Goal: Information Seeking & Learning: Check status

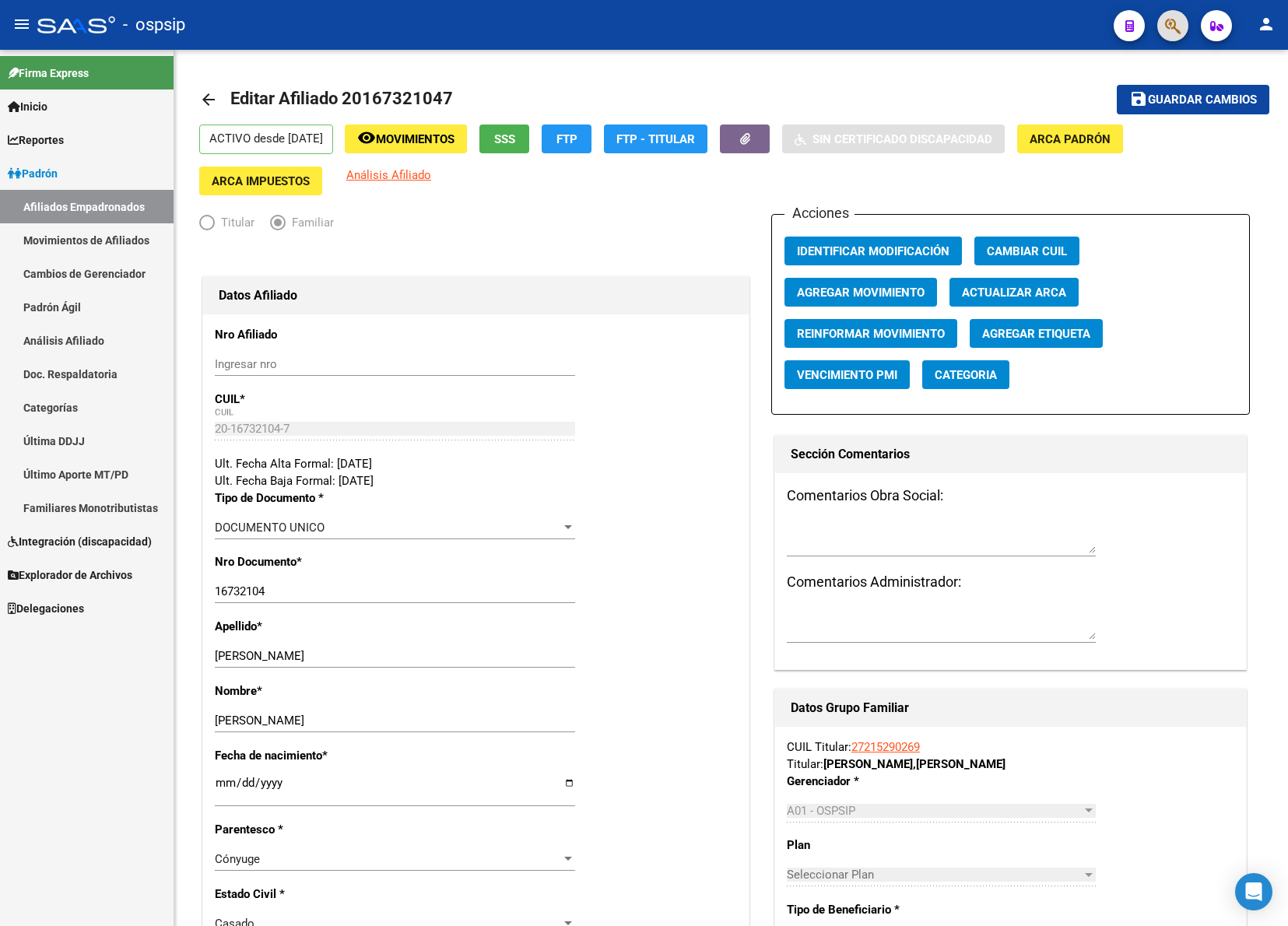
click at [1172, 14] on span "button" at bounding box center [1172, 26] width 15 height 32
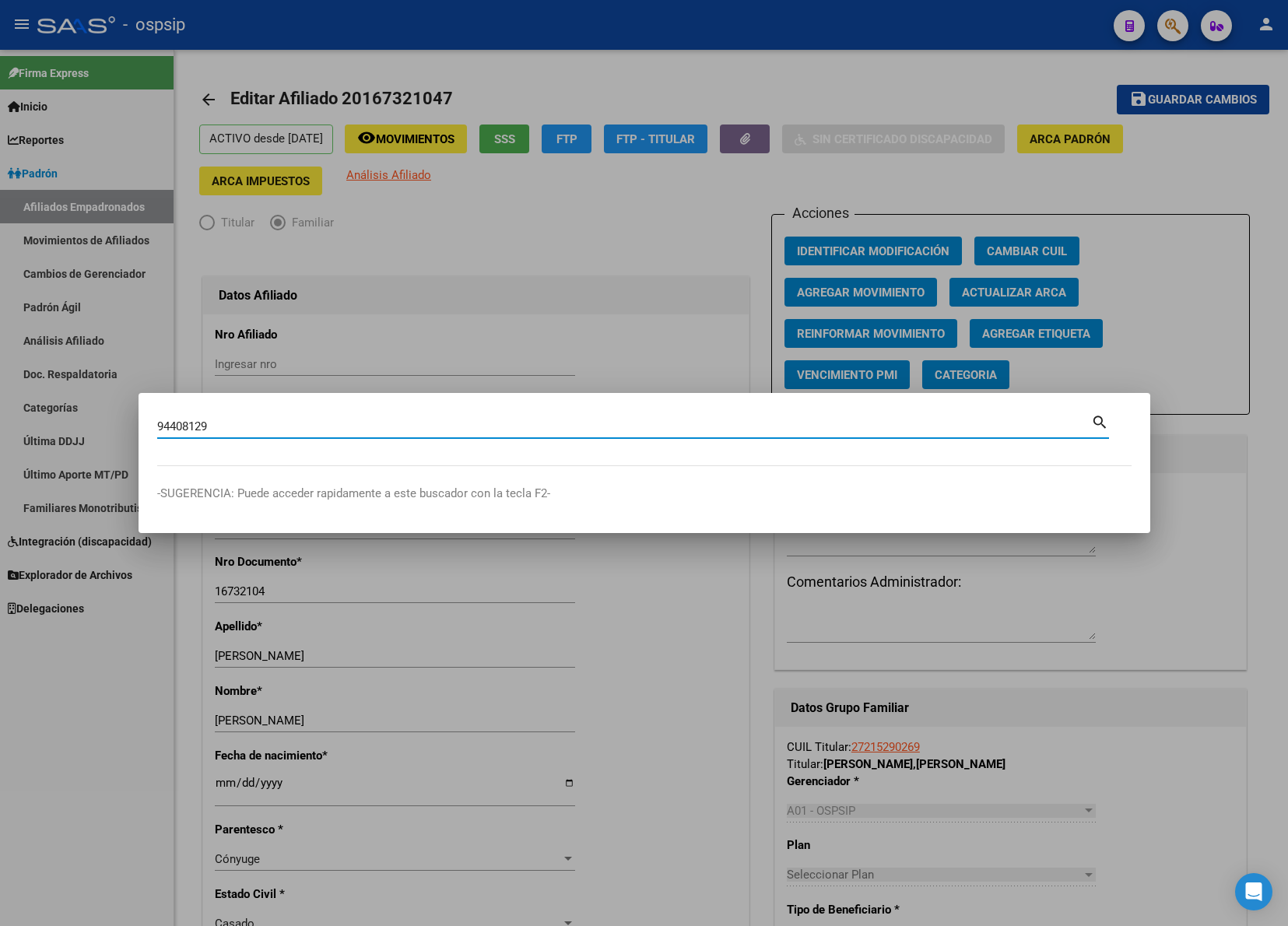
type input "94408129"
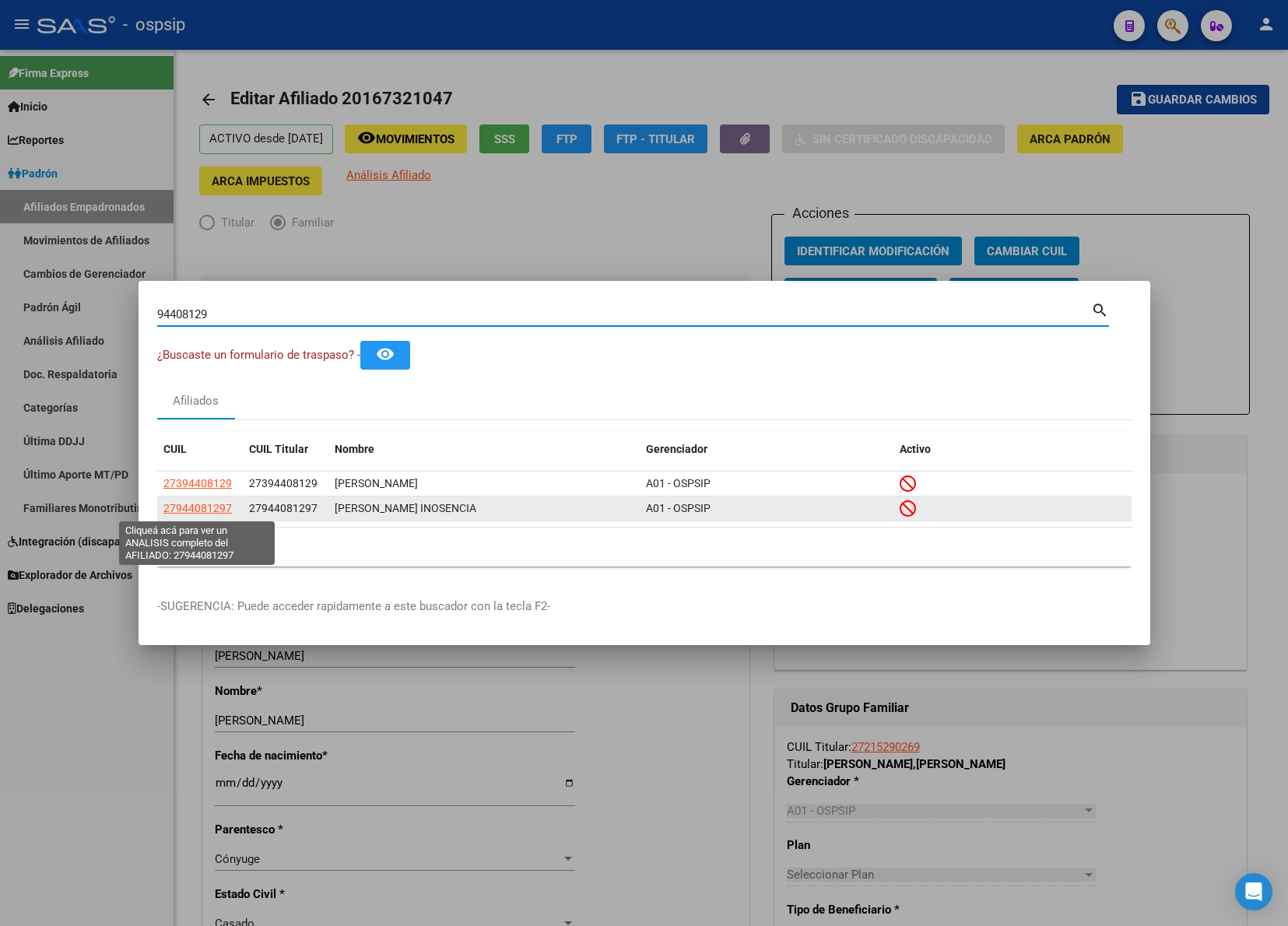
click at [193, 509] on span "27944081297" at bounding box center [197, 509] width 68 height 13
type textarea "27944081297"
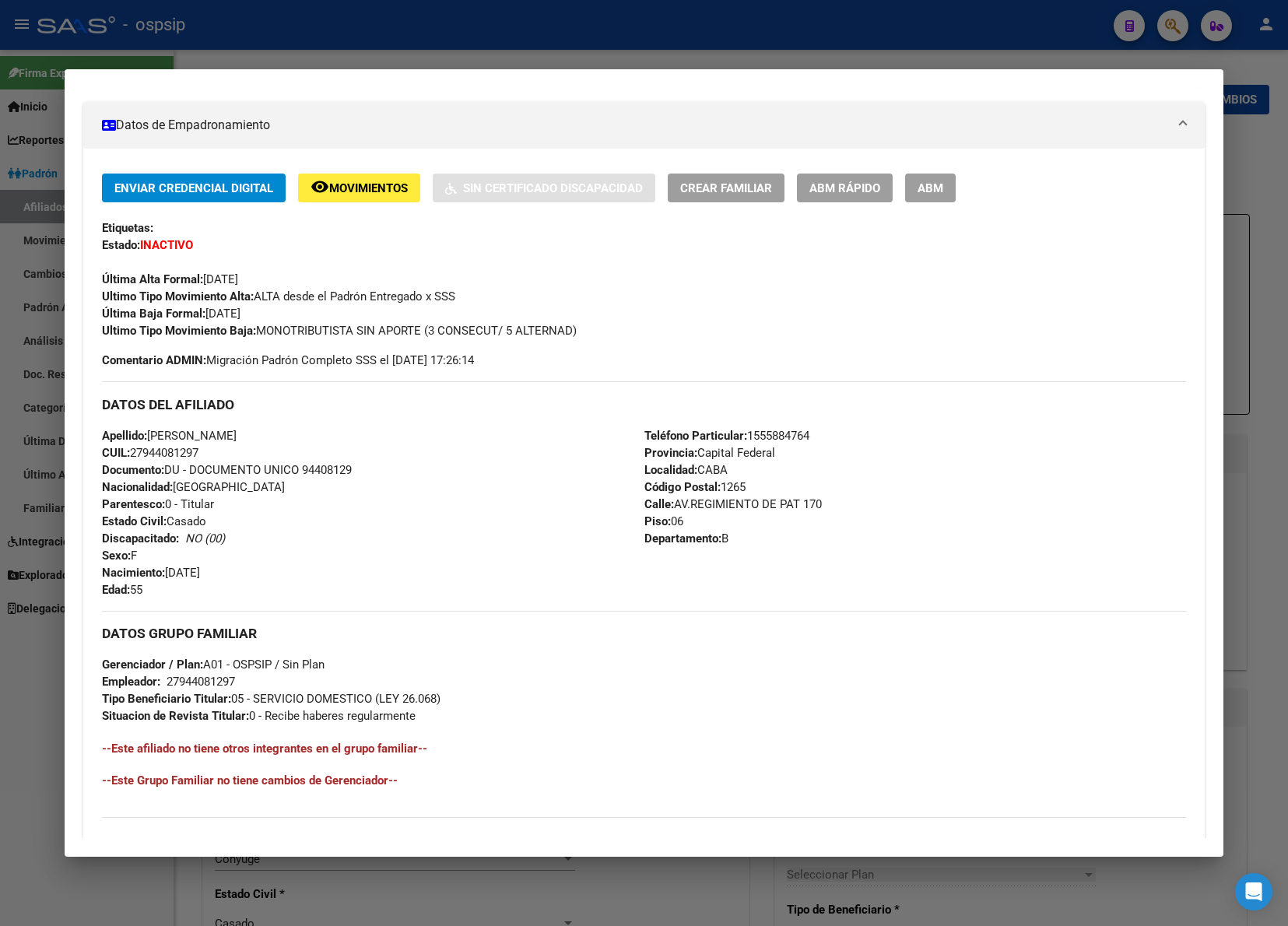
scroll to position [466, 0]
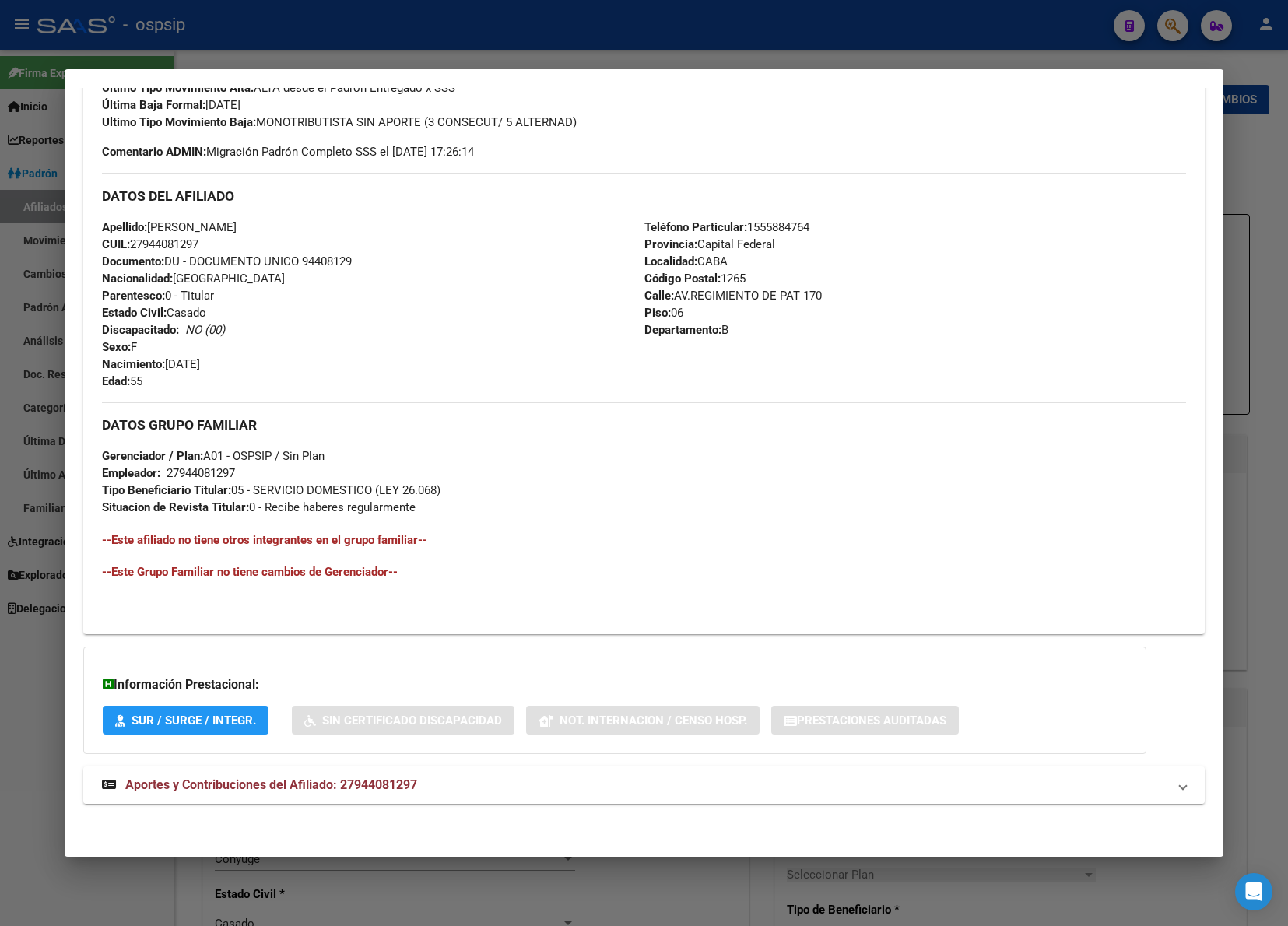
click at [281, 777] on span "Aportes y Contribuciones del Afiliado: 27944081297" at bounding box center [271, 785] width 292 height 15
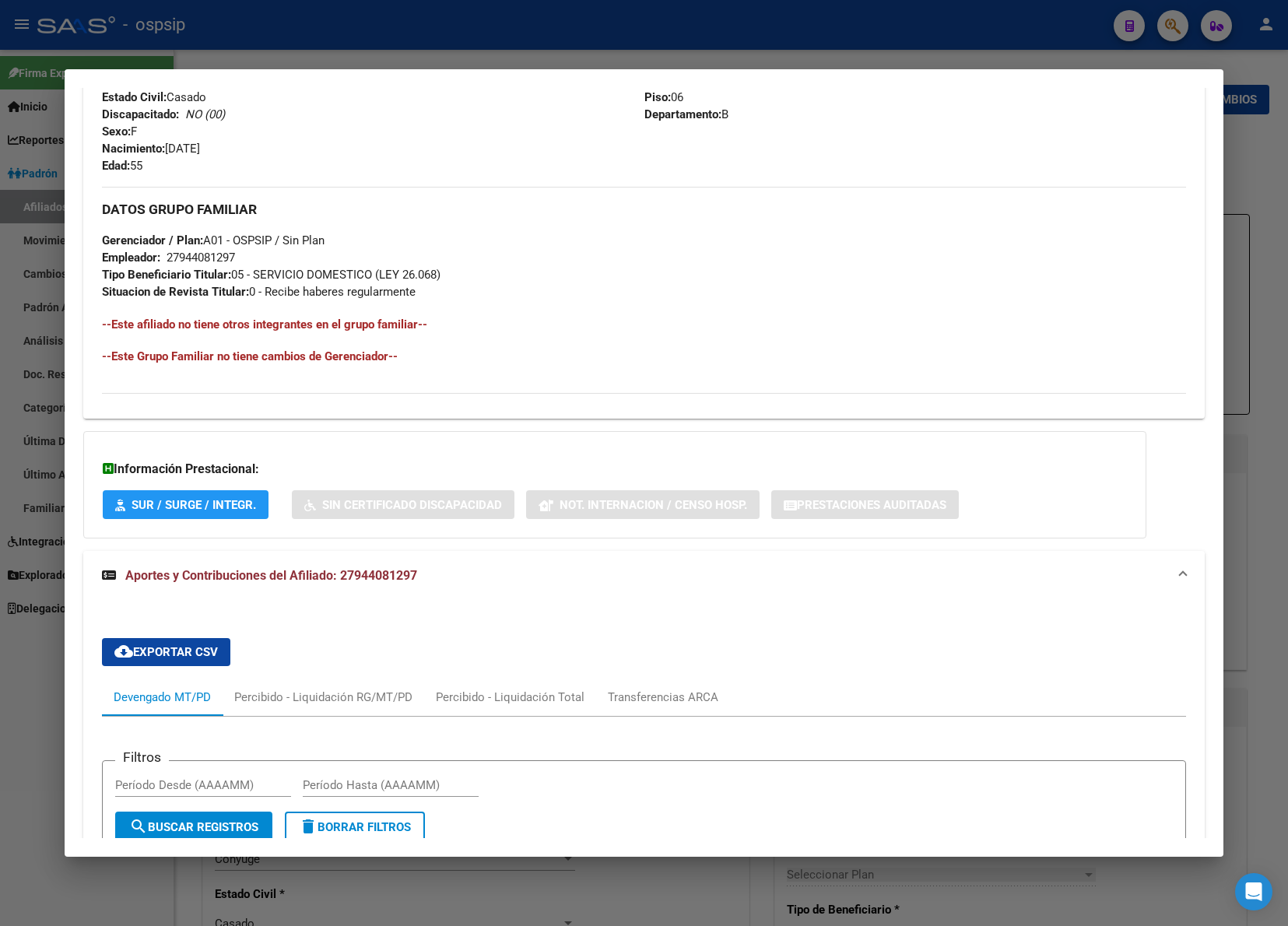
scroll to position [972, 0]
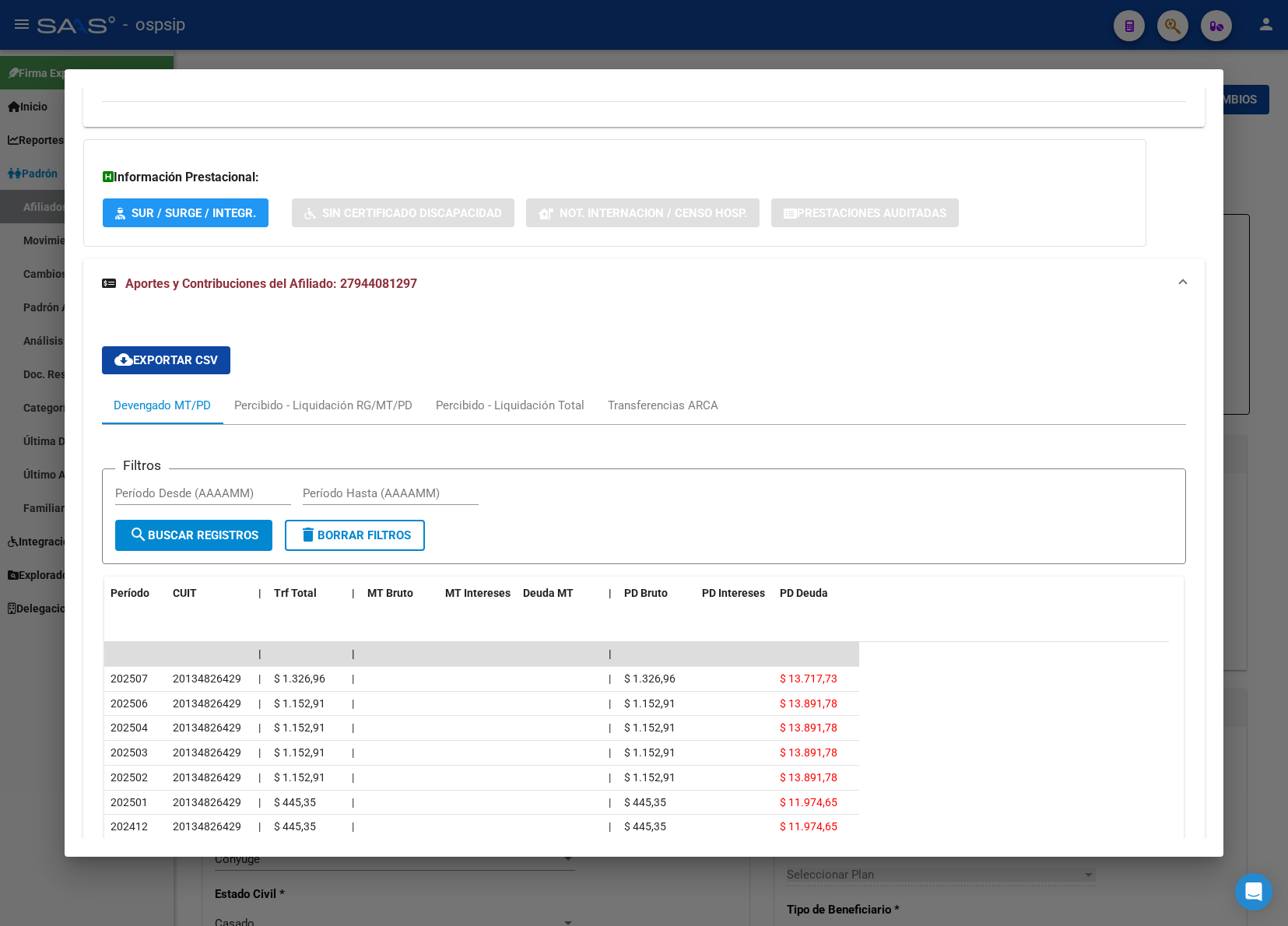
click at [659, 273] on mat-expansion-panel-header "Aportes y Contribuciones del Afiliado: 27944081297" at bounding box center [644, 283] width 1122 height 50
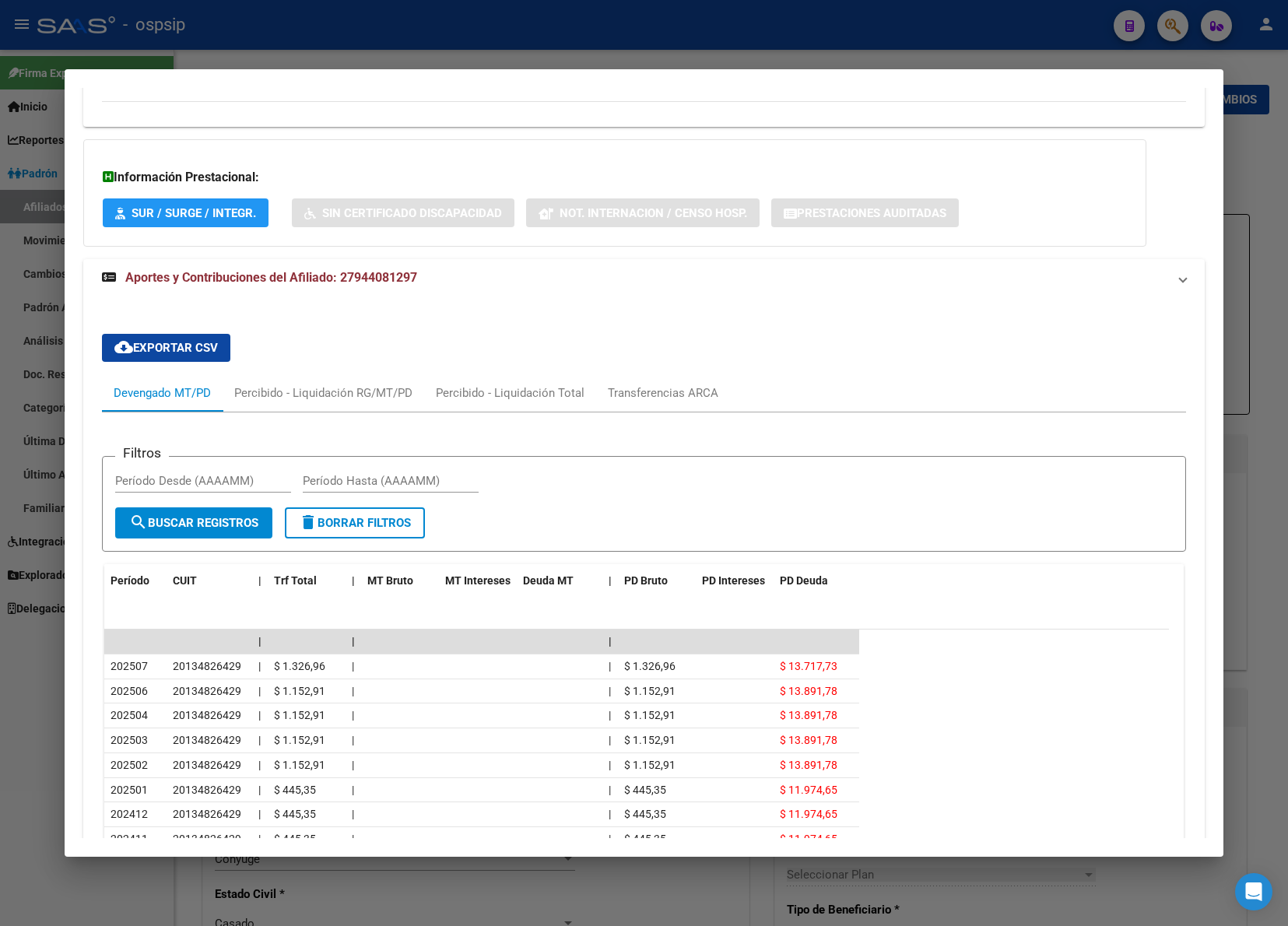
scroll to position [466, 0]
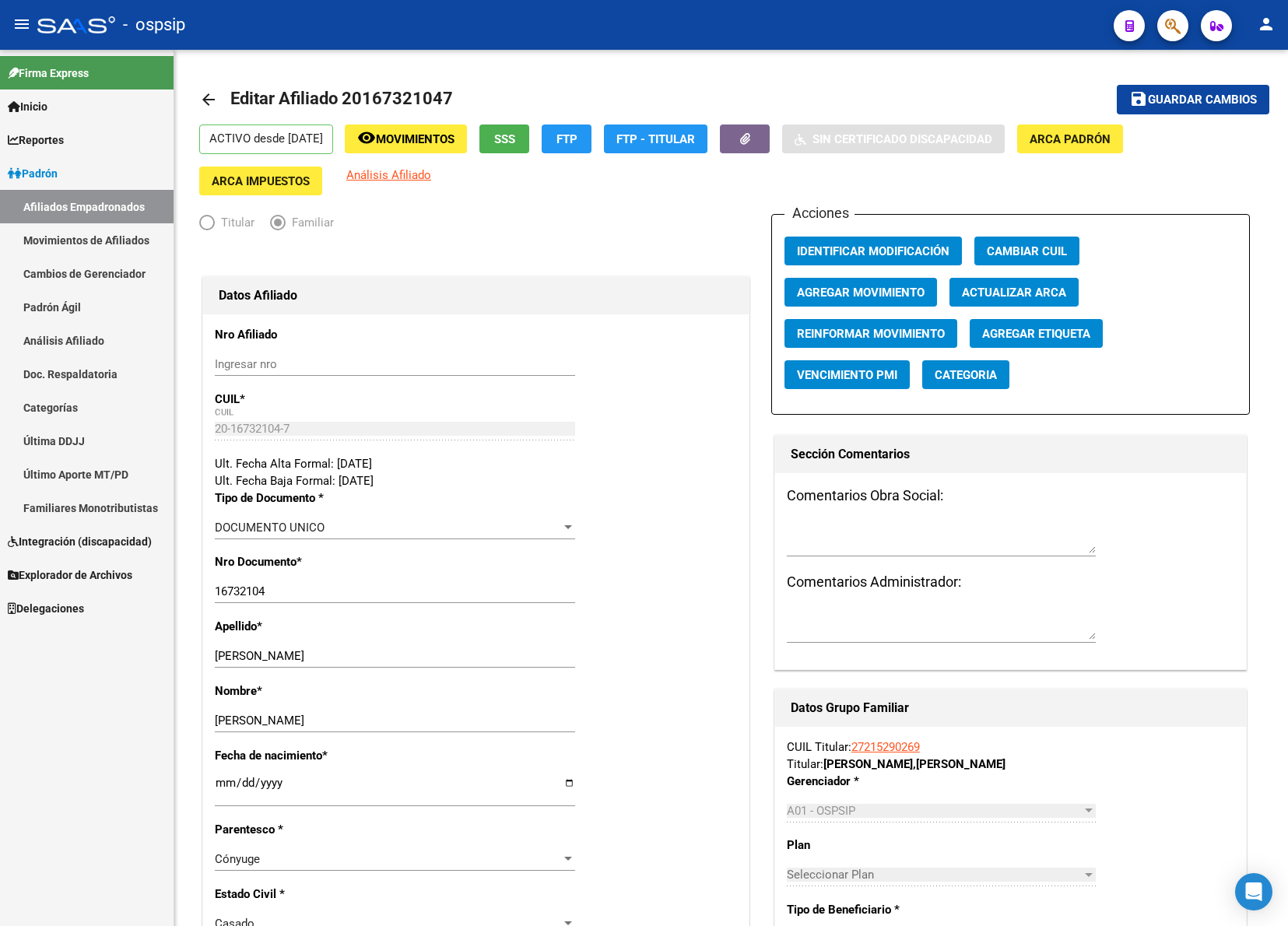
click at [87, 747] on div "Firma Express Inicio Instructivos Contacto OS Reportes Padrón Traspasos x O.S. …" at bounding box center [87, 488] width 173 height 876
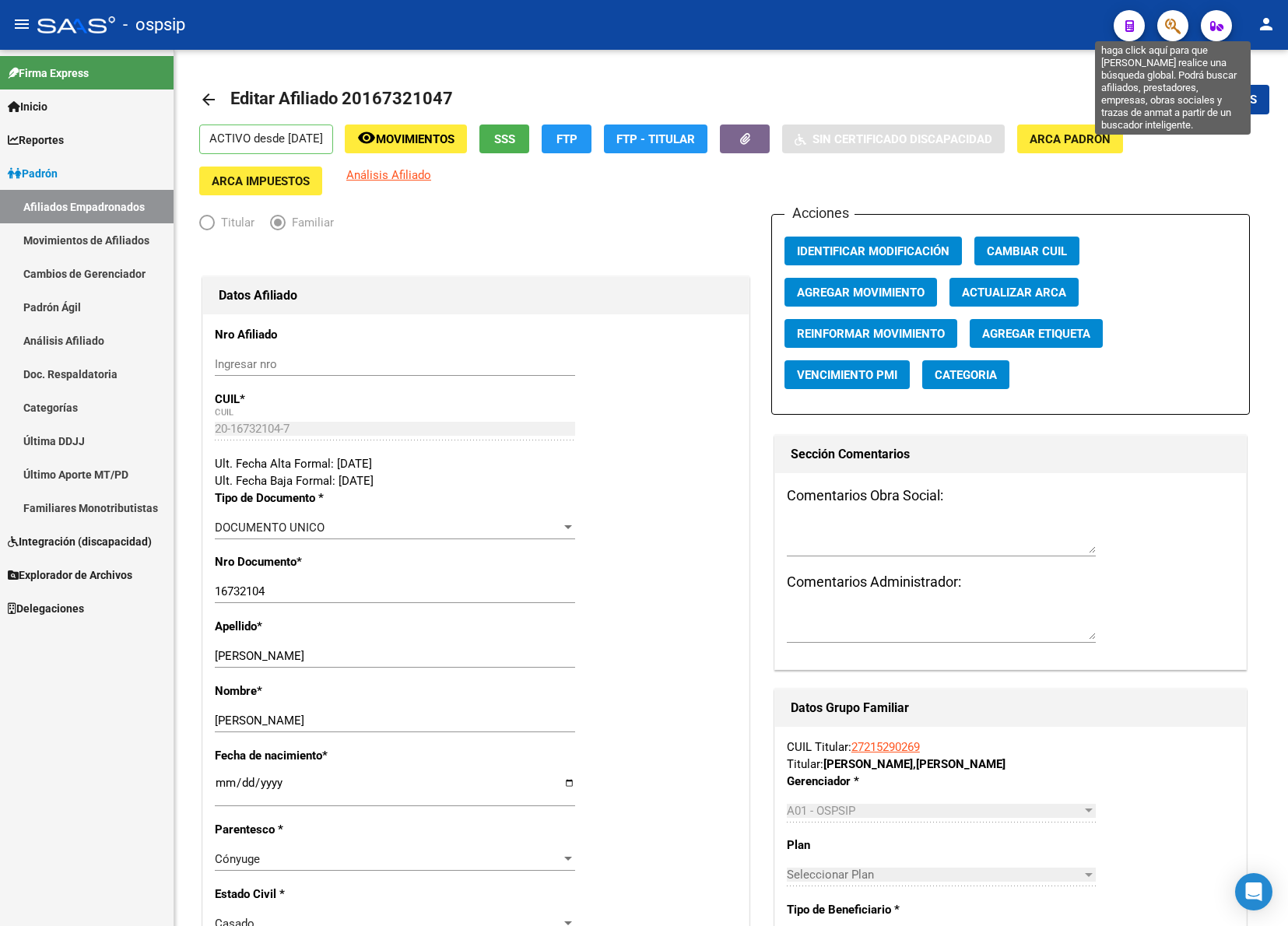
click at [1165, 19] on icon "button" at bounding box center [1172, 26] width 15 height 18
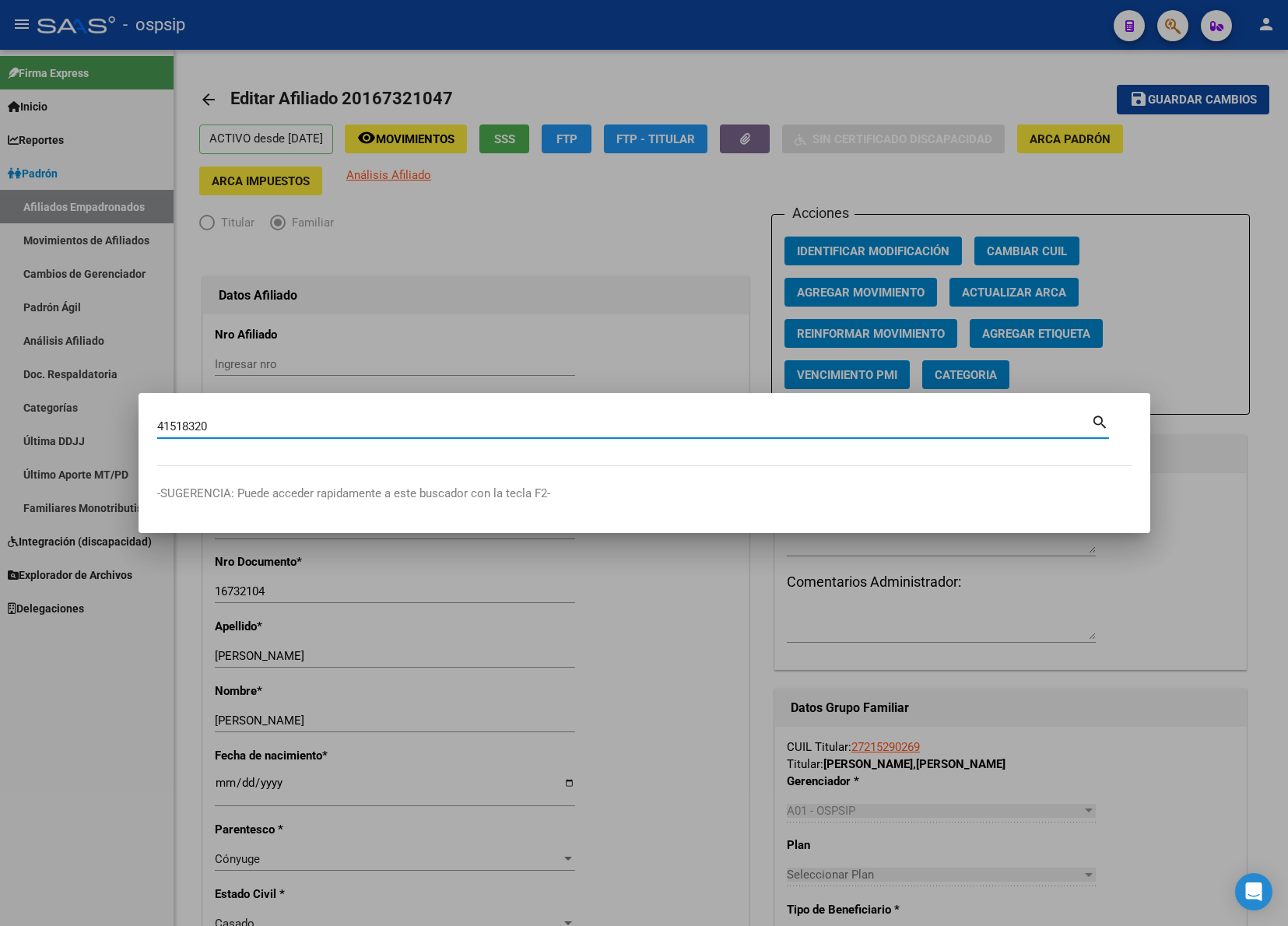
type input "41518320"
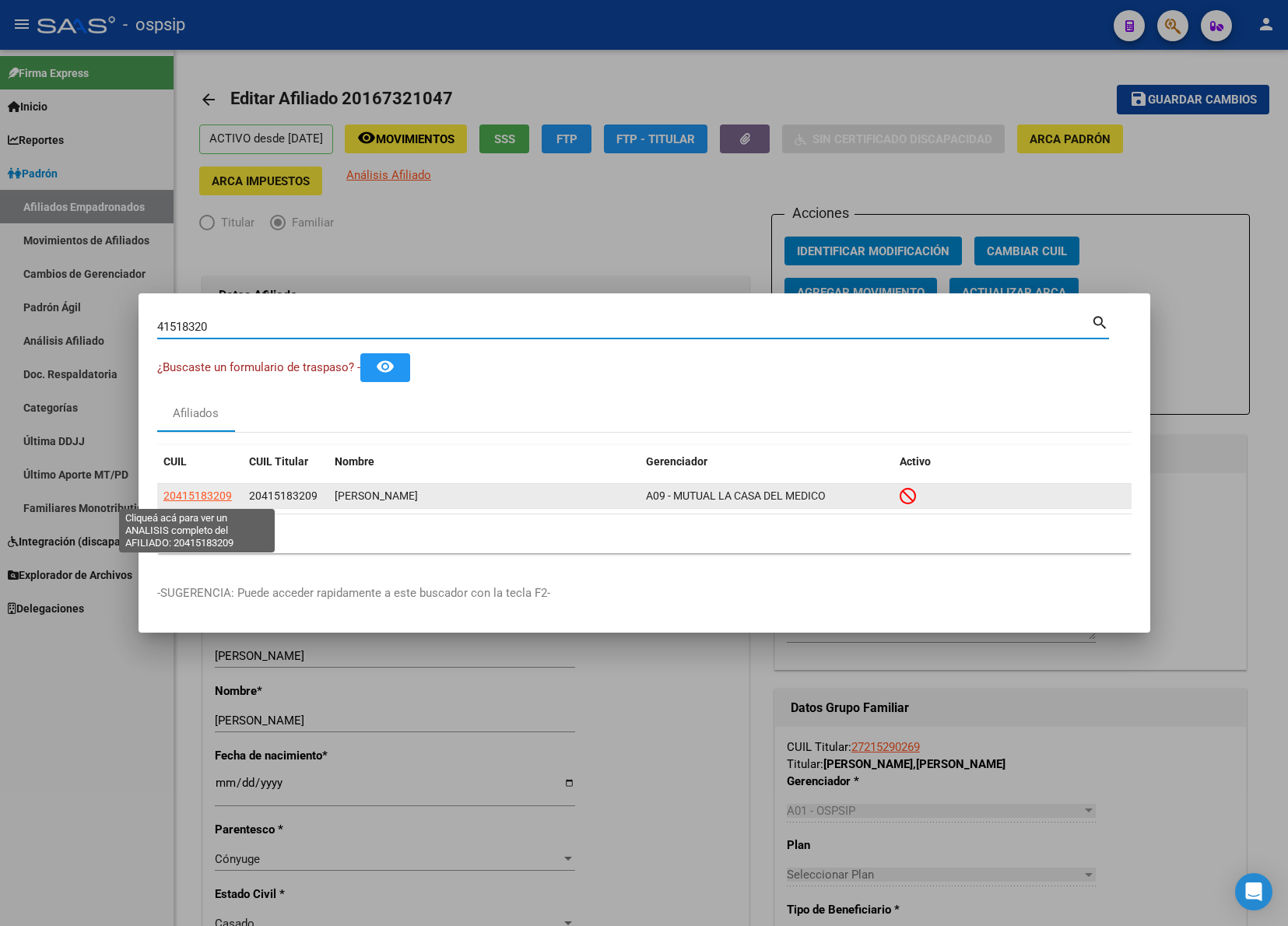
click at [203, 496] on span "20415183209" at bounding box center [197, 496] width 68 height 13
type textarea "20415183209"
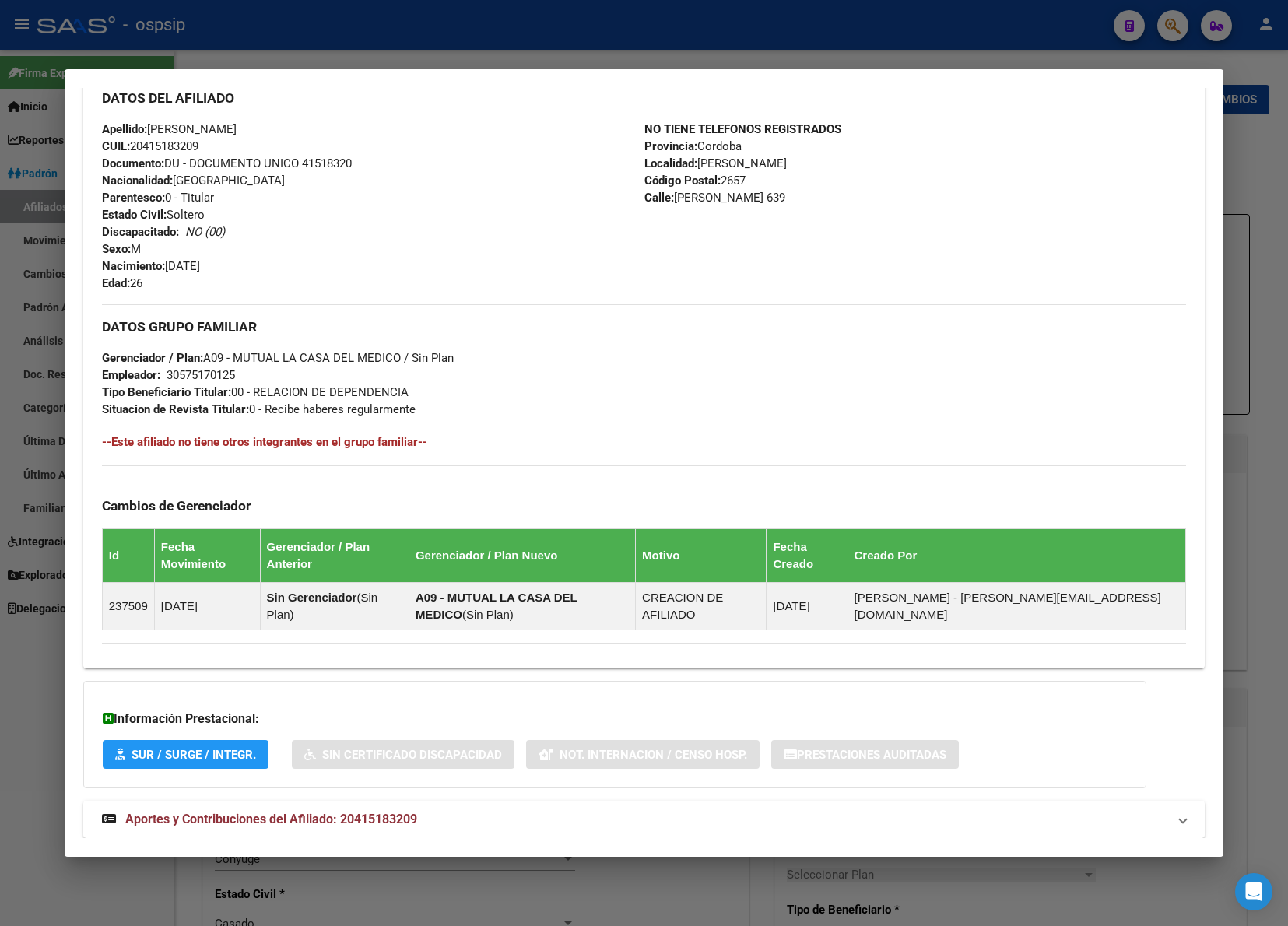
scroll to position [530, 0]
drag, startPoint x: 371, startPoint y: 795, endPoint x: 378, endPoint y: 800, distance: 8.6
click at [377, 806] on div "DATOS PADRÓN ÁGIL: [PERSON_NAME] | INACTIVO | AFILIADO TITULAR Datos Personales…" at bounding box center [644, 234] width 1122 height 1241
drag, startPoint x: 329, startPoint y: 786, endPoint x: 409, endPoint y: 778, distance: 80.4
click at [331, 811] on span "Aportes y Contribuciones del Afiliado: 20415183209" at bounding box center [271, 818] width 292 height 15
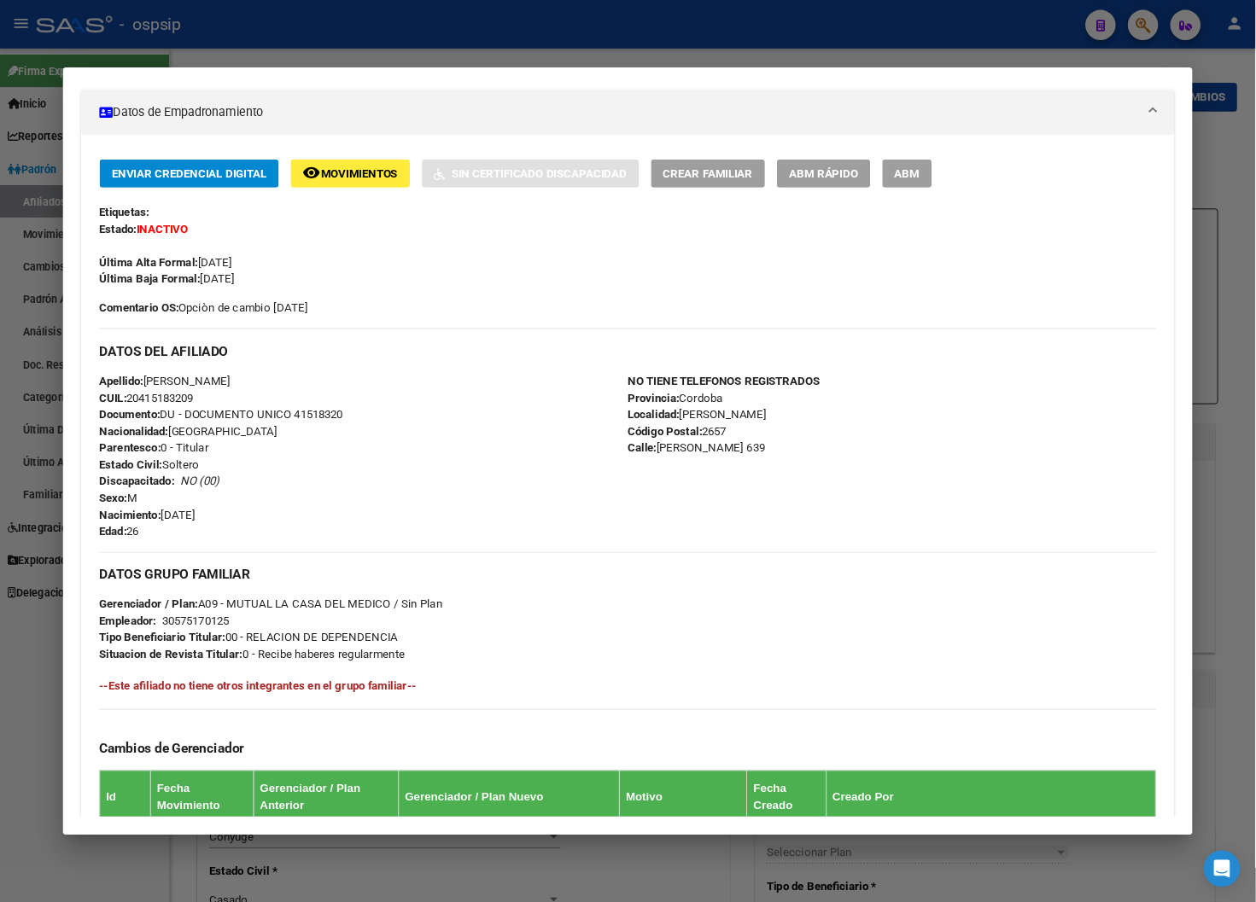
scroll to position [0, 0]
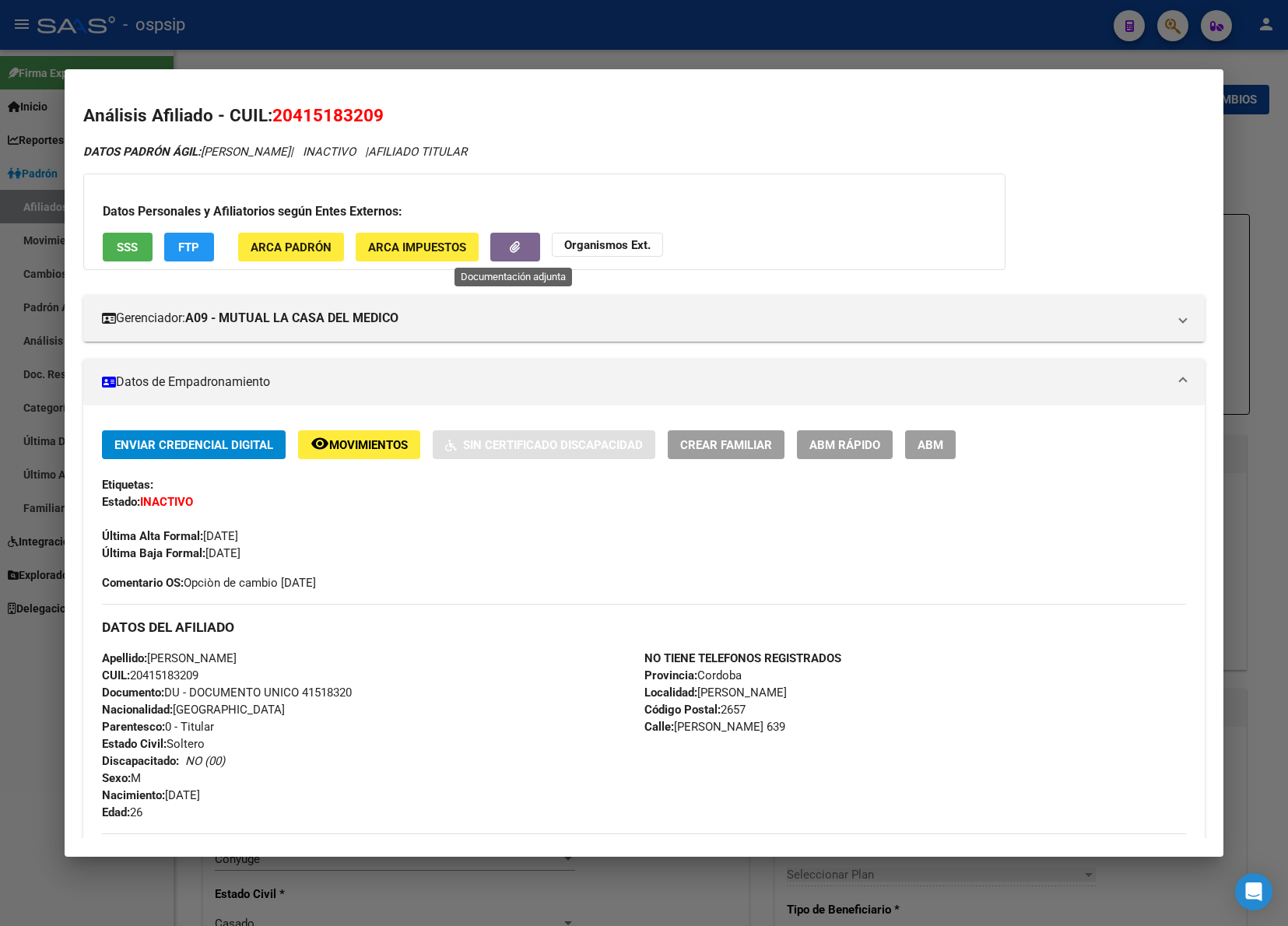
click at [512, 242] on icon "button" at bounding box center [514, 247] width 10 height 12
click at [350, 439] on span "Movimientos" at bounding box center [368, 445] width 78 height 14
click at [510, 245] on icon "button" at bounding box center [514, 247] width 10 height 12
click at [492, 565] on div "Enviar Credencial Digital remove_red_eye Movimientos Sin Certificado Discapacid…" at bounding box center [644, 510] width 1085 height 161
click at [329, 436] on button "remove_red_eye Movimientos" at bounding box center [359, 445] width 122 height 29
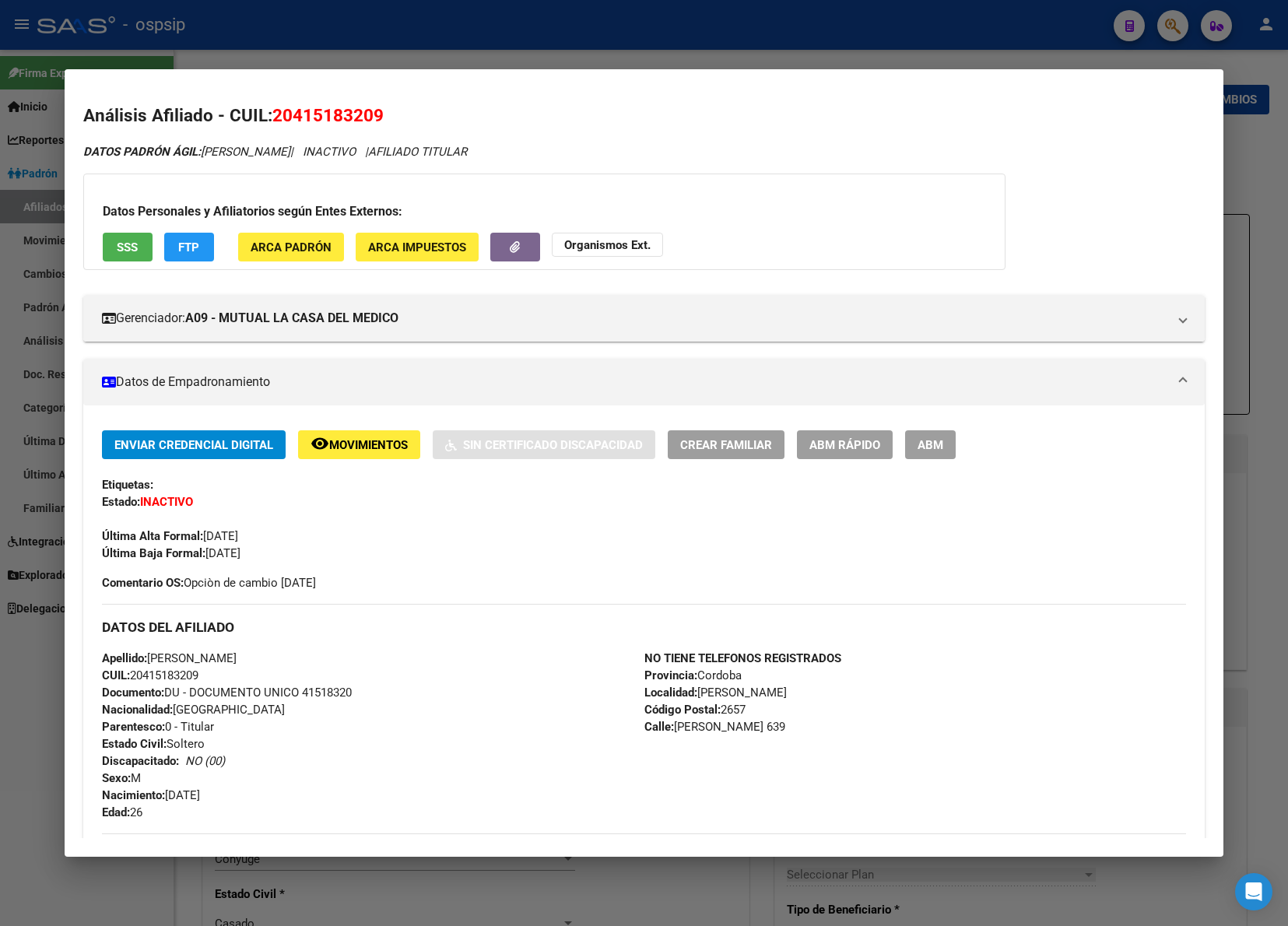
click at [109, 631] on h3 "DATOS DEL AFILIADO" at bounding box center [644, 627] width 1085 height 17
click at [675, 510] on div "Última Alta Formal: [DATE]" at bounding box center [644, 528] width 1085 height 35
drag, startPoint x: 46, startPoint y: 811, endPoint x: 44, endPoint y: 801, distance: 10.2
click at [46, 811] on div at bounding box center [644, 463] width 1288 height 926
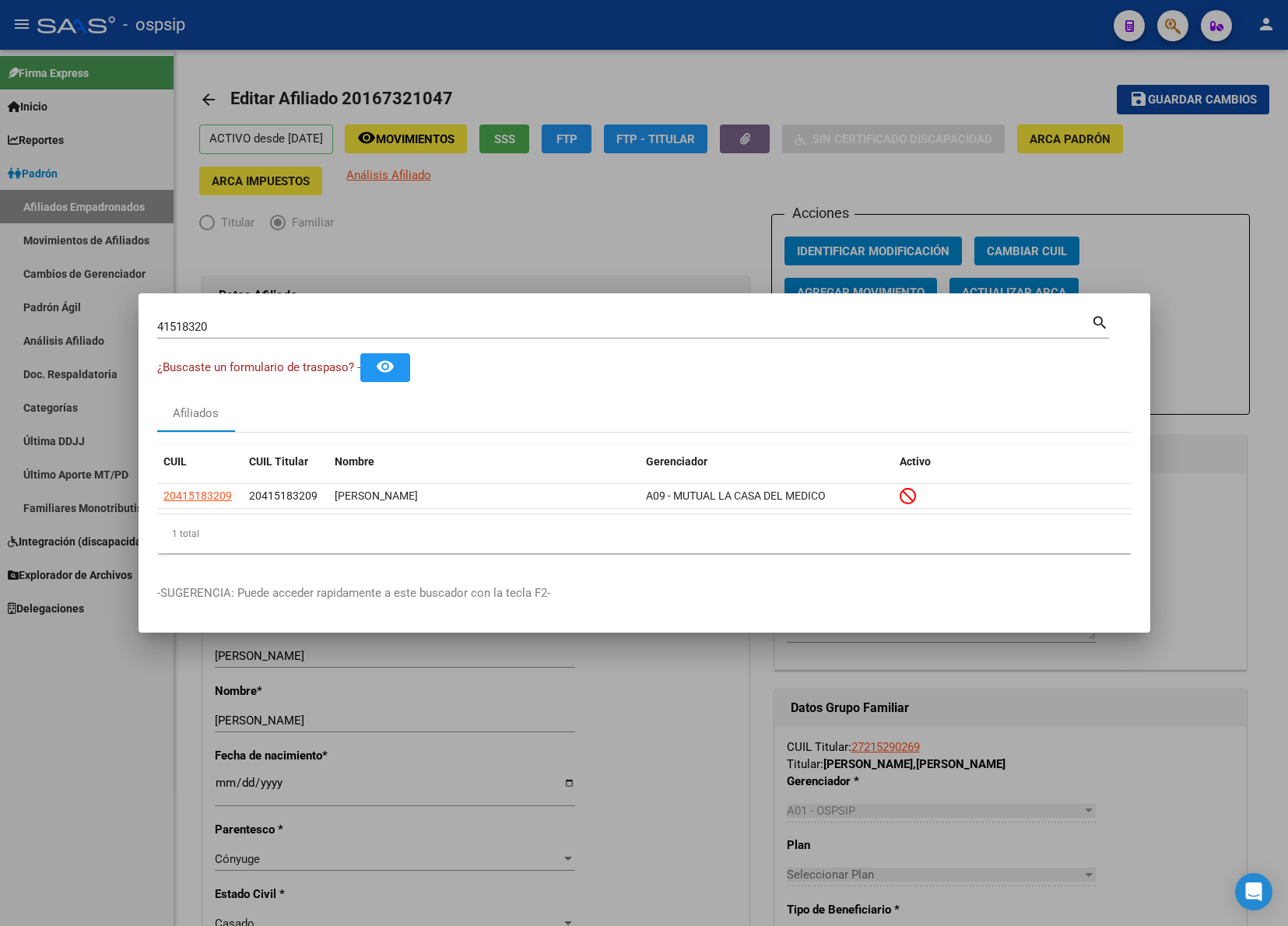
click at [98, 725] on div at bounding box center [644, 463] width 1288 height 926
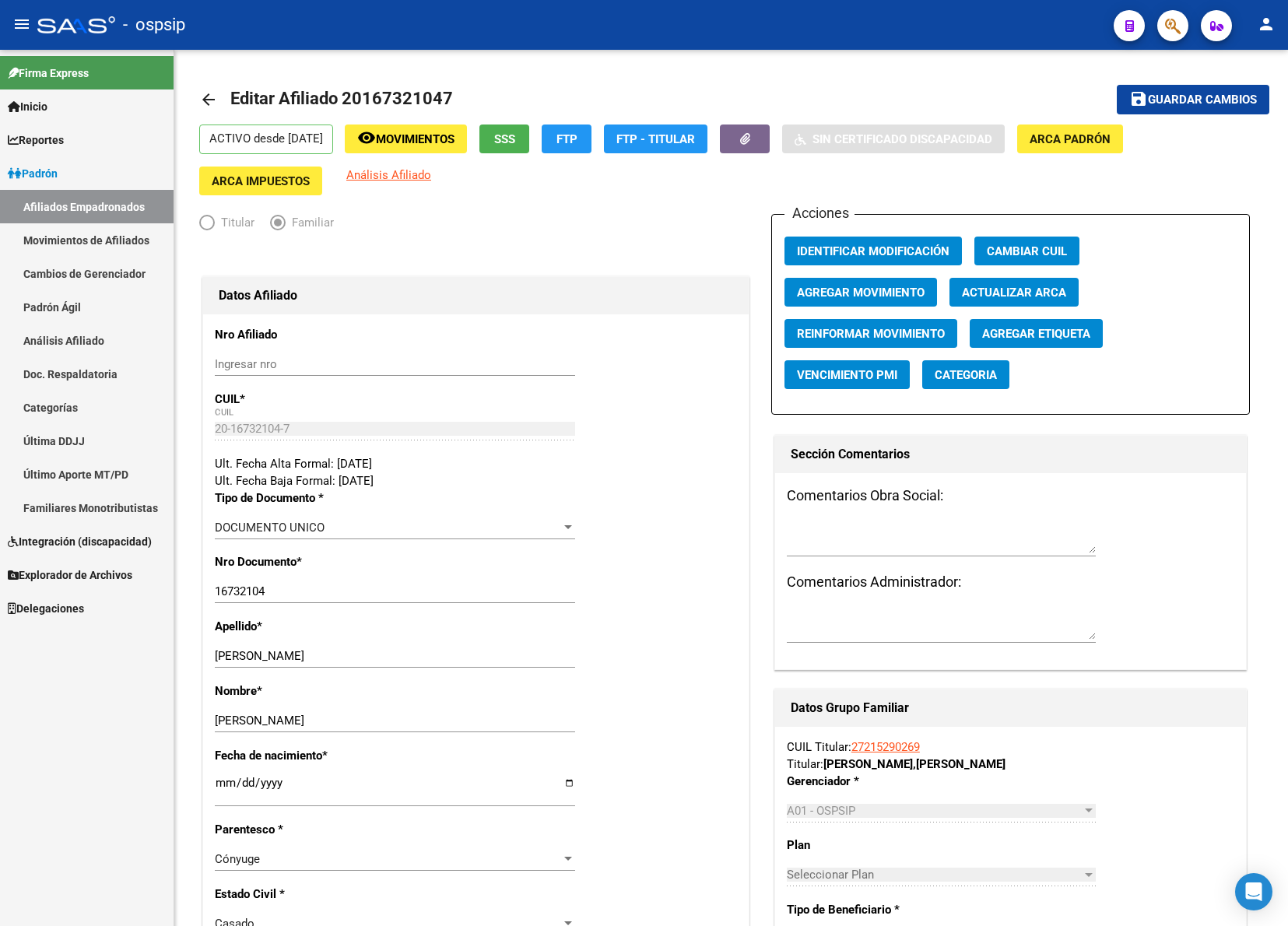
click at [144, 364] on link "Doc. Respaldatoria" at bounding box center [87, 374] width 173 height 34
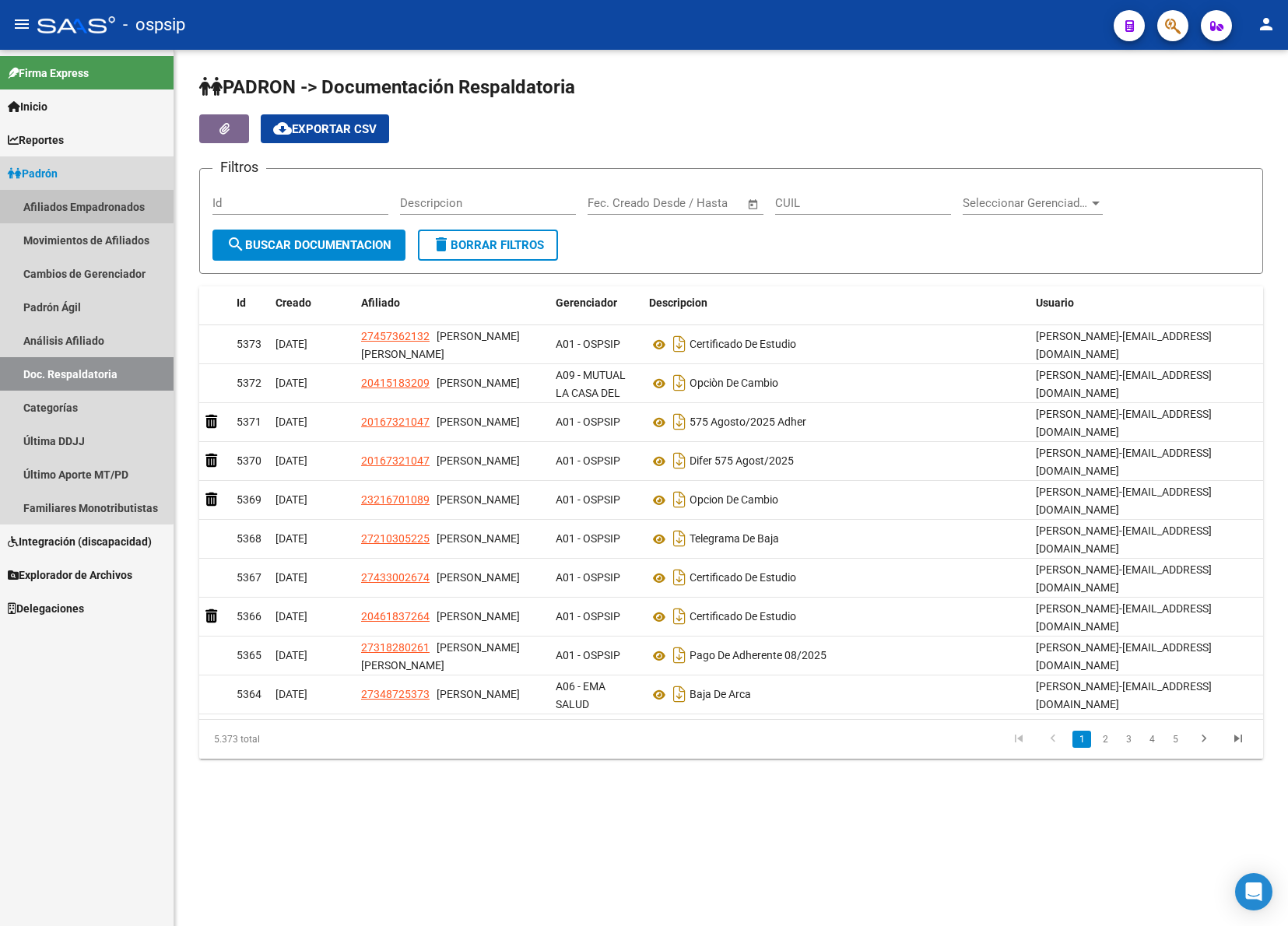
click at [52, 203] on link "Afiliados Empadronados" at bounding box center [87, 206] width 173 height 34
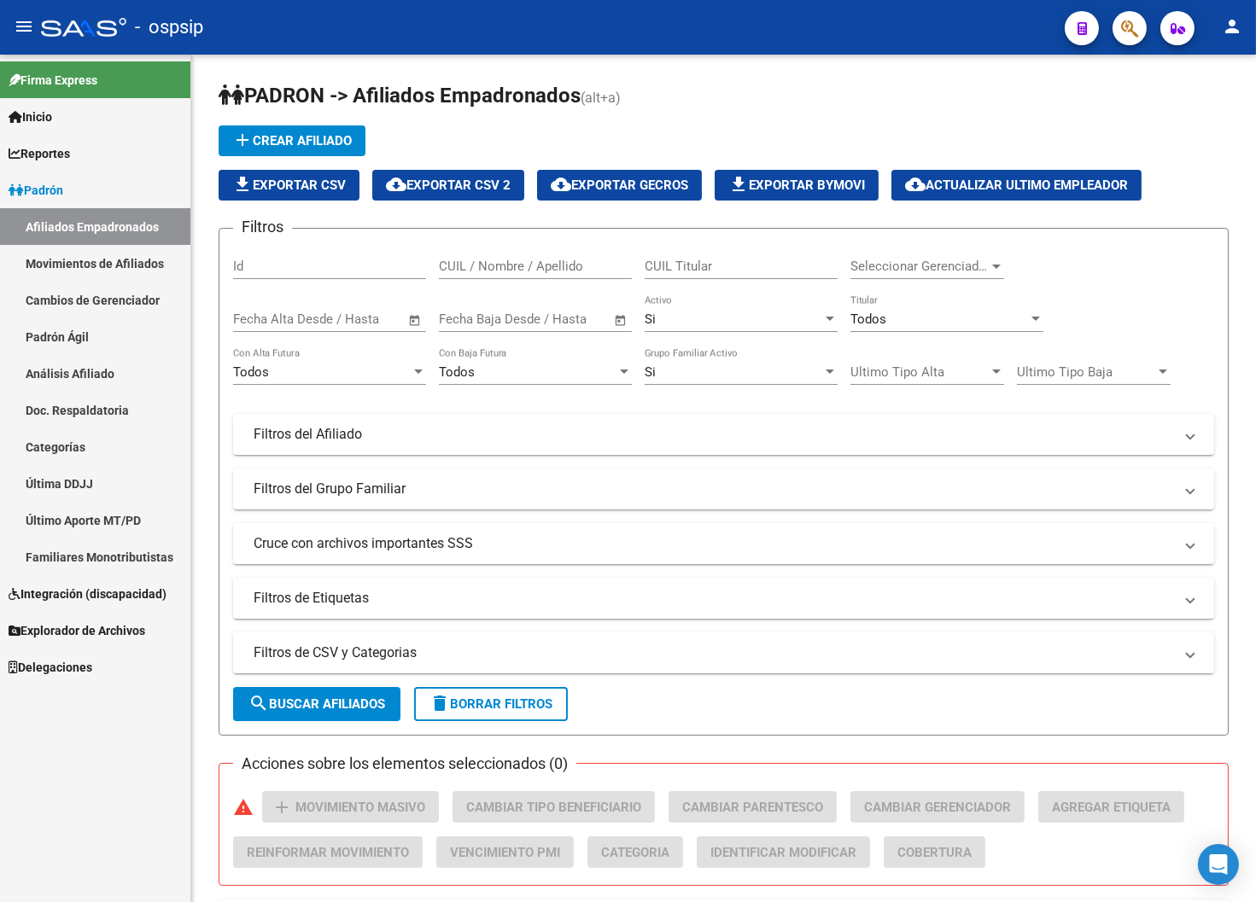
click at [88, 781] on div "Firma Express Inicio Instructivos Contacto OS Reportes Padrón Traspasos x O.S. …" at bounding box center [95, 479] width 190 height 848
click at [109, 803] on div "Firma Express Inicio Instructivos Contacto OS Reportes Padrón Traspasos x O.S. …" at bounding box center [95, 479] width 190 height 848
click at [108, 756] on div "Firma Express Inicio Instructivos Contacto OS Reportes Padrón Traspasos x O.S. …" at bounding box center [95, 479] width 190 height 848
click at [846, 105] on h1 "PADRON -> Afiliados Empadronados (alt+a)" at bounding box center [724, 97] width 1010 height 30
